Goal: Transaction & Acquisition: Book appointment/travel/reservation

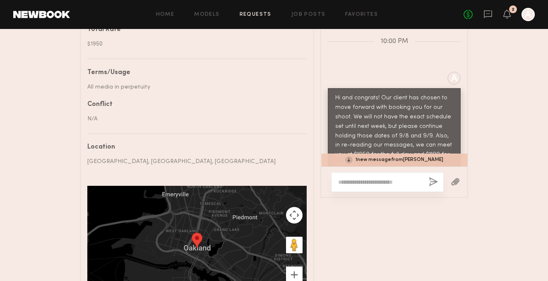
scroll to position [584, 0]
click at [354, 155] on div "1 new message from [PERSON_NAME]" at bounding box center [394, 160] width 146 height 13
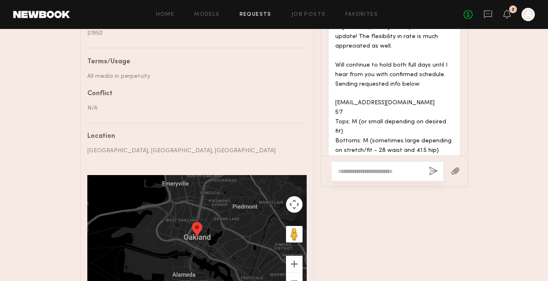
scroll to position [1339, 0]
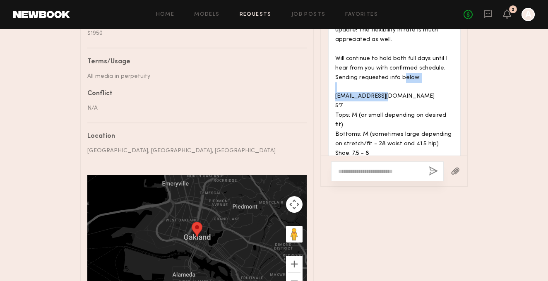
drag, startPoint x: 413, startPoint y: 61, endPoint x: 330, endPoint y: 60, distance: 82.8
click at [330, 60] on div "Hi [PERSON_NAME] thank you for the update! The flexibility in rate is much appr…" at bounding box center [394, 101] width 133 height 181
copy div "[EMAIL_ADDRESS][DOMAIN_NAME]"
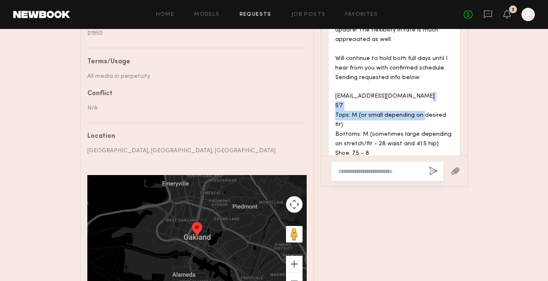
drag, startPoint x: 351, startPoint y: 79, endPoint x: 450, endPoint y: 83, distance: 99.0
click at [450, 83] on div "Hi [PERSON_NAME] thank you for the update! The flexibility in rate is much appr…" at bounding box center [394, 101] width 118 height 171
copy div "M (or small depending on desired fit)"
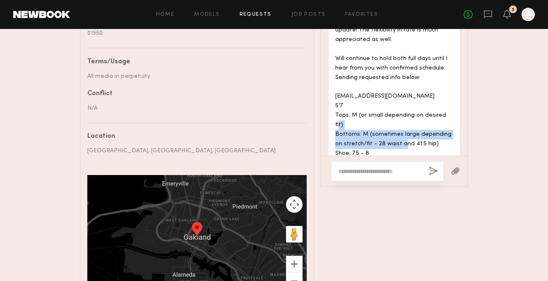
drag, startPoint x: 360, startPoint y: 90, endPoint x: 433, endPoint y: 103, distance: 73.6
click at [433, 103] on div "Hi [PERSON_NAME] thank you for the update! The flexibility in rate is much appr…" at bounding box center [394, 101] width 118 height 171
copy div "M (sometimes large depending on stretch/fit - 28 waist and 41.5 hip)"
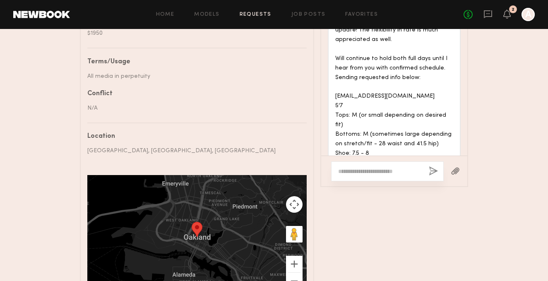
click at [350, 113] on div "Hi [PERSON_NAME] thank you for the update! The flexibility in rate is much appr…" at bounding box center [394, 101] width 118 height 171
drag, startPoint x: 370, startPoint y: 108, endPoint x: 352, endPoint y: 108, distance: 17.8
click at [352, 108] on div "Hi [PERSON_NAME] thank you for the update! The flexibility in rate is much appr…" at bounding box center [394, 101] width 118 height 171
copy div "7.5 - 8"
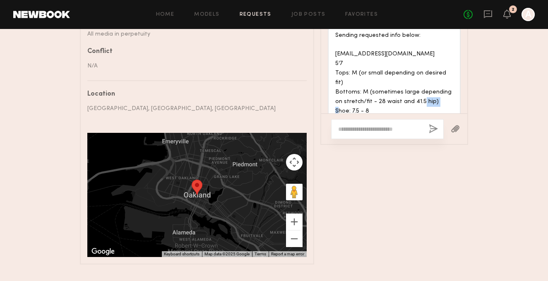
scroll to position [647, 0]
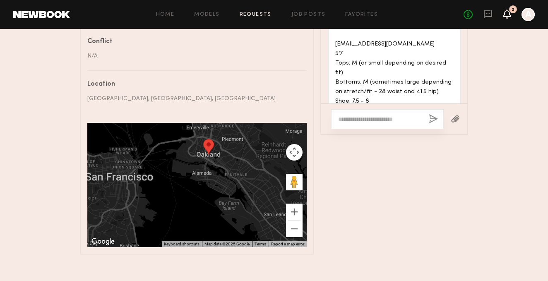
click at [510, 15] on icon at bounding box center [507, 14] width 7 height 6
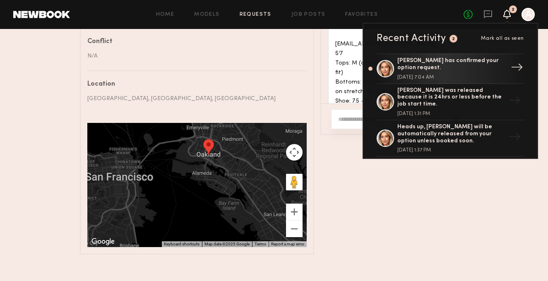
click at [464, 74] on div "[PERSON_NAME] has confirmed your option request. [DATE] 7:04 AM" at bounding box center [451, 69] width 108 height 22
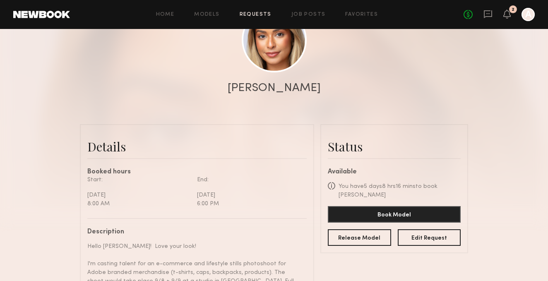
scroll to position [113, 0]
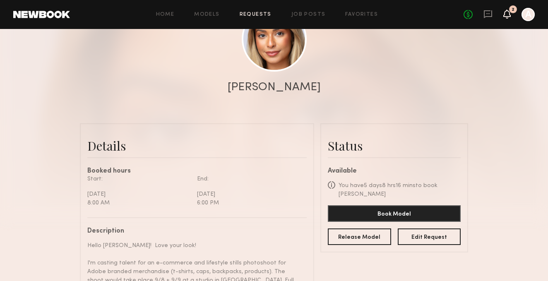
click at [506, 16] on icon at bounding box center [507, 14] width 7 height 6
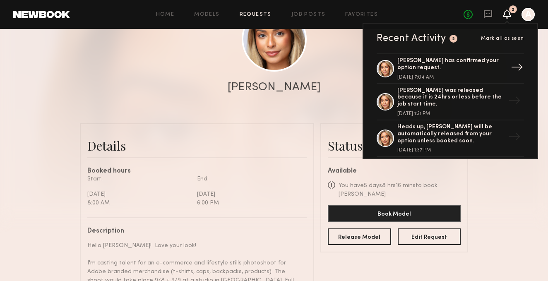
click at [482, 67] on div "[PERSON_NAME] has confirmed your option request." at bounding box center [451, 65] width 108 height 14
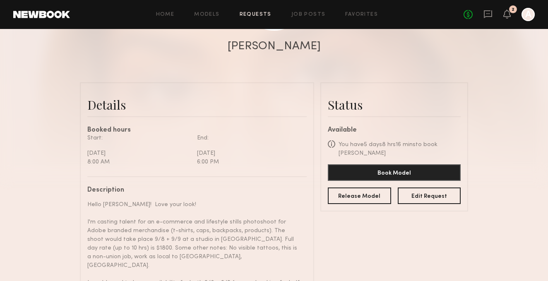
scroll to position [158, 0]
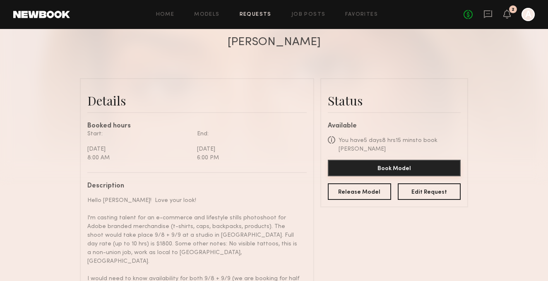
click at [430, 166] on button "Book Model" at bounding box center [394, 168] width 133 height 17
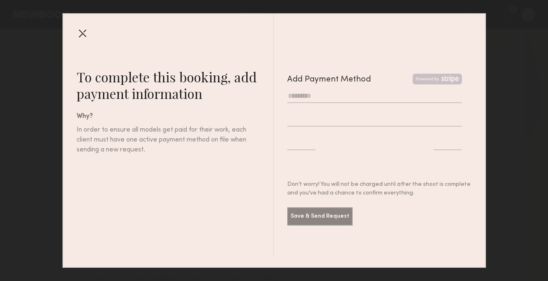
click at [79, 36] on div at bounding box center [82, 32] width 13 height 13
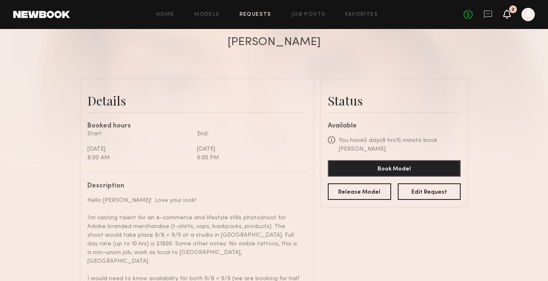
click at [510, 13] on icon at bounding box center [507, 14] width 7 height 6
